Goal: Task Accomplishment & Management: Use online tool/utility

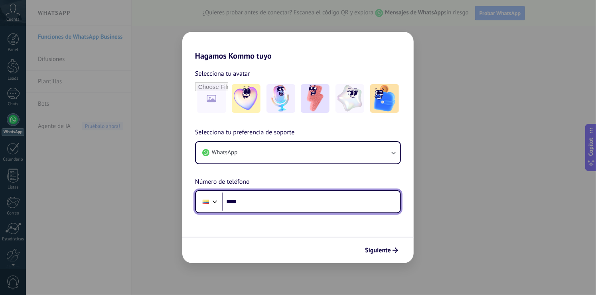
click at [262, 208] on input "****" at bounding box center [311, 202] width 178 height 18
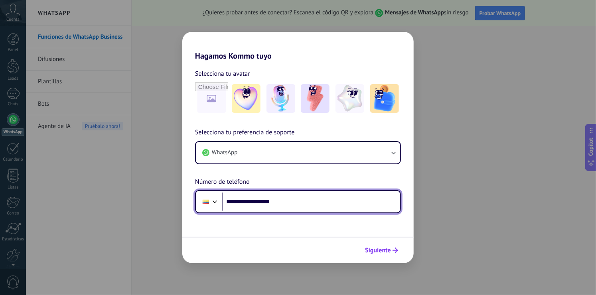
type input "**********"
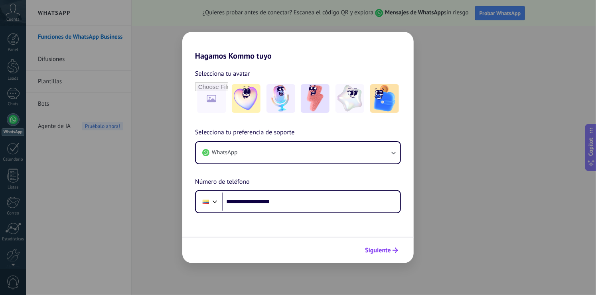
click at [363, 248] on button "Siguiente" at bounding box center [381, 251] width 40 height 14
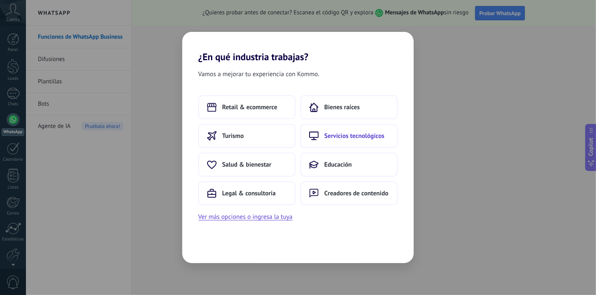
click at [361, 136] on span "Servicios tecnológicos" at bounding box center [354, 136] width 60 height 8
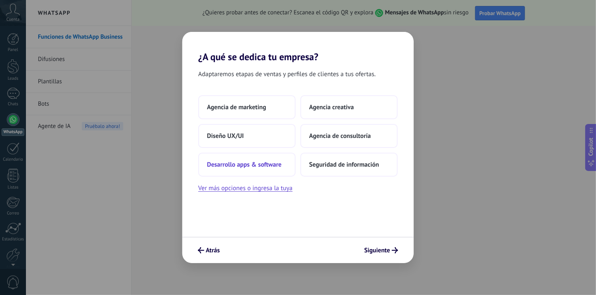
click at [253, 170] on button "Desarrollo apps & software" at bounding box center [246, 165] width 97 height 24
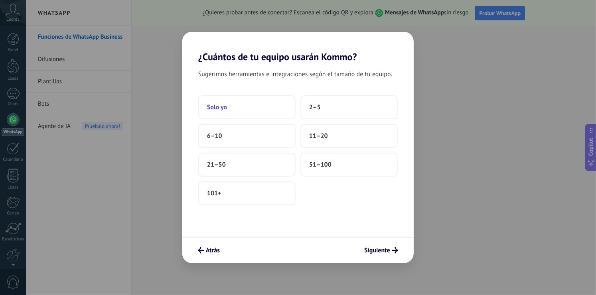
click at [267, 116] on button "Solo yo" at bounding box center [246, 107] width 97 height 24
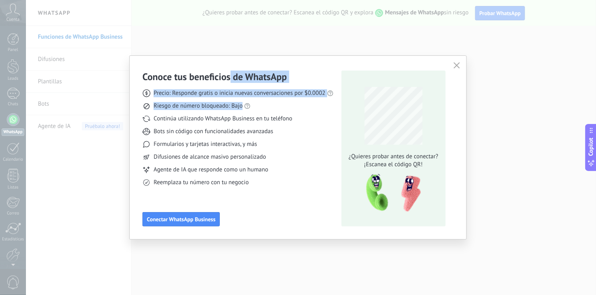
drag, startPoint x: 229, startPoint y: 72, endPoint x: 255, endPoint y: 111, distance: 46.5
click at [254, 111] on div "Conoce tus beneficios de WhatsApp Precio: Responde gratis o inicia nuevas conve…" at bounding box center [237, 129] width 191 height 116
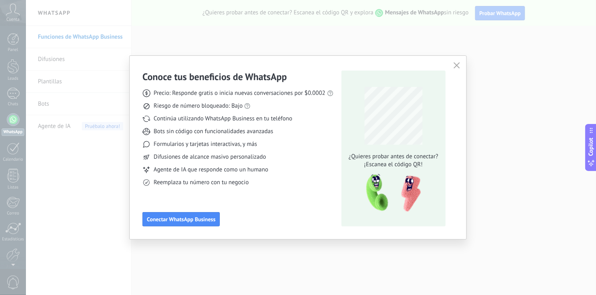
click at [247, 180] on span "Reemplaza tu número con tu negocio" at bounding box center [201, 183] width 95 height 8
click at [456, 65] on use "button" at bounding box center [457, 65] width 6 height 6
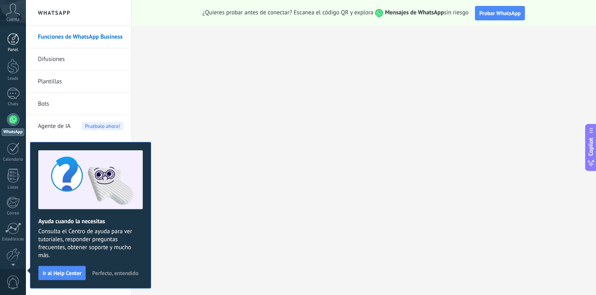
click at [19, 40] on link "Panel" at bounding box center [13, 43] width 26 height 20
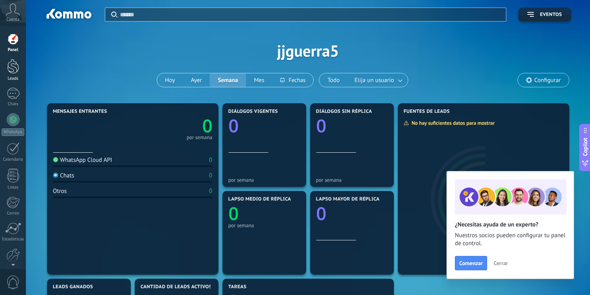
click at [17, 74] on link "Leads" at bounding box center [13, 70] width 26 height 22
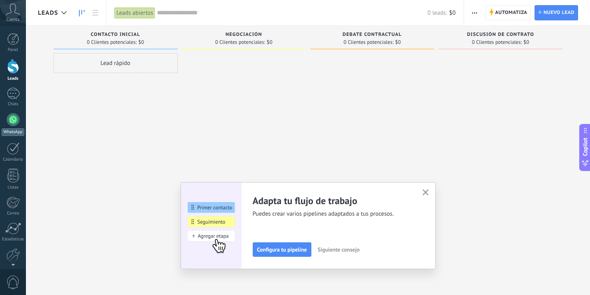
click at [15, 118] on div at bounding box center [13, 119] width 13 height 13
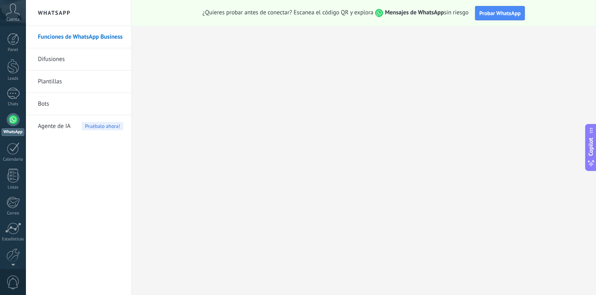
click at [110, 40] on link "Funciones de WhatsApp Business" at bounding box center [80, 37] width 85 height 22
